Goal: Download file/media

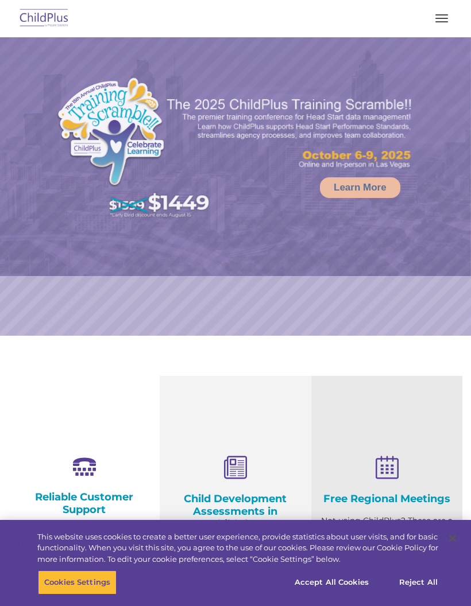
select select "MEDIUM"
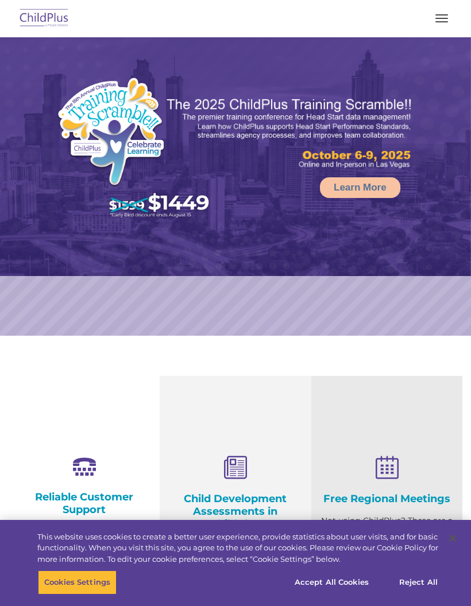
select select "MEDIUM"
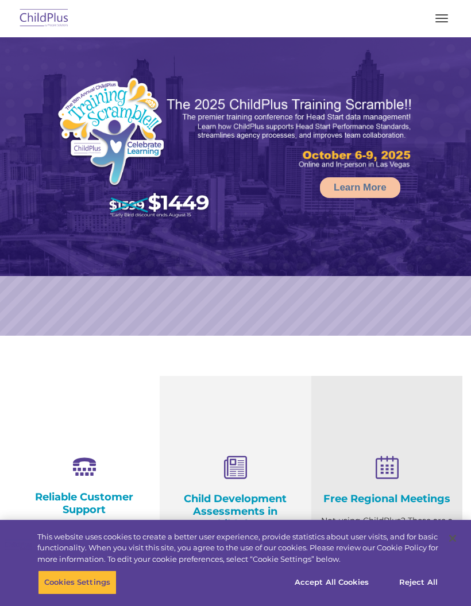
select select "MEDIUM"
click at [430, 18] on button "button" at bounding box center [441, 18] width 24 height 18
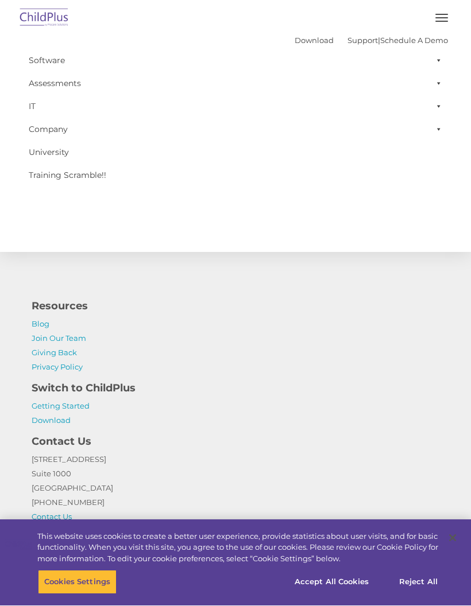
scroll to position [1233, 0]
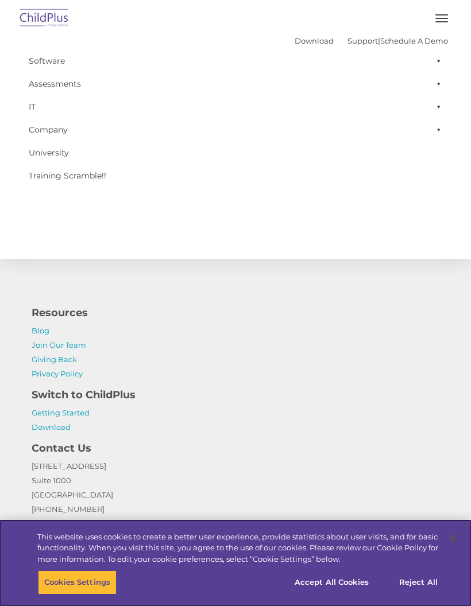
click at [415, 595] on button "Reject All" at bounding box center [418, 583] width 72 height 24
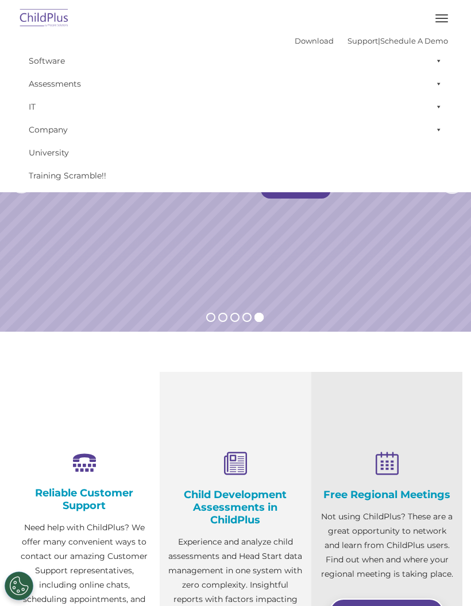
scroll to position [0, 0]
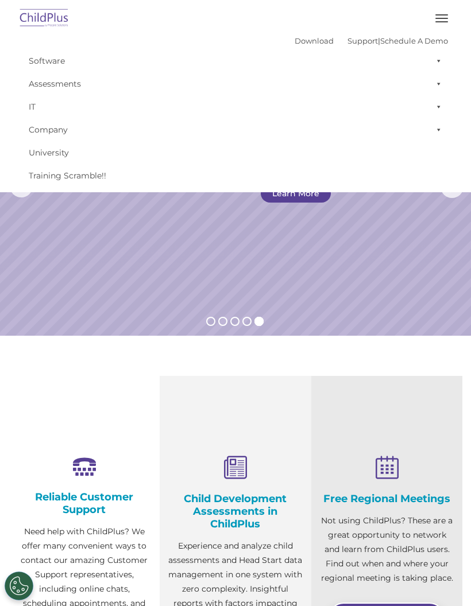
click at [308, 34] on div "Download Support | Schedule A Demo " at bounding box center [371, 40] width 153 height 17
click at [297, 40] on link "Download" at bounding box center [314, 40] width 39 height 9
